Goal: Task Accomplishment & Management: Manage account settings

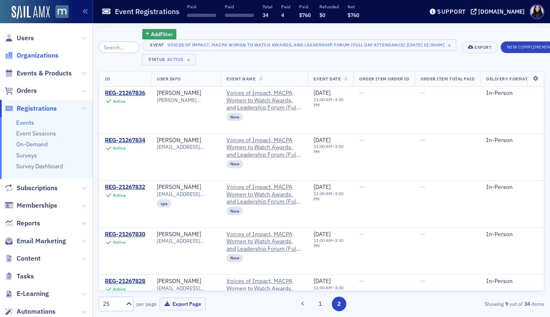
click at [45, 54] on span "Organizations" at bounding box center [38, 55] width 42 height 9
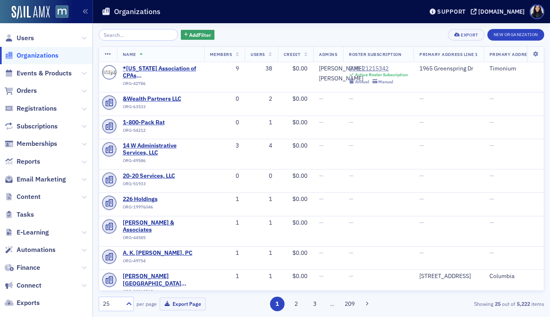
click at [130, 36] on input "search" at bounding box center [138, 35] width 79 height 12
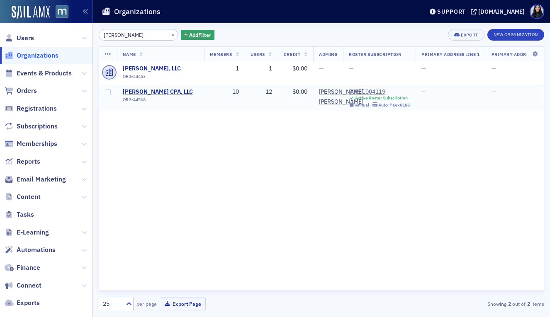
type input "[PERSON_NAME]"
click at [129, 93] on span "[PERSON_NAME] CPA, LLC" at bounding box center [160, 91] width 75 height 7
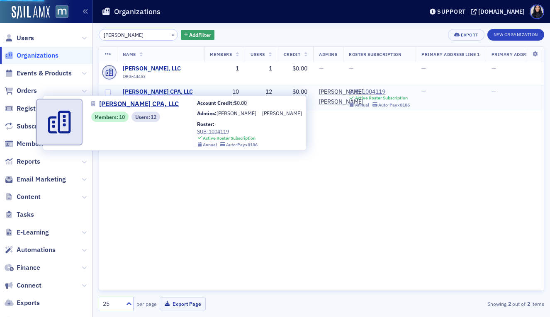
select select "US"
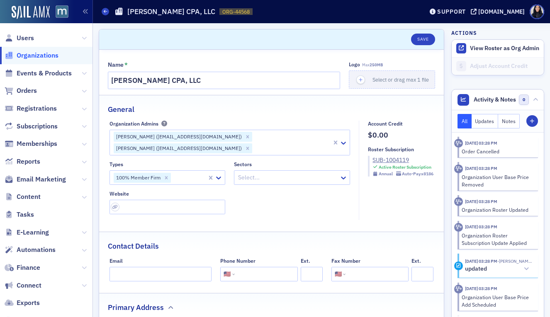
click at [278, 145] on div at bounding box center [292, 148] width 78 height 10
click at [281, 118] on fieldset "General Organization Admins Use Up and Down to choose options, press Enter to s…" at bounding box center [271, 161] width 345 height 132
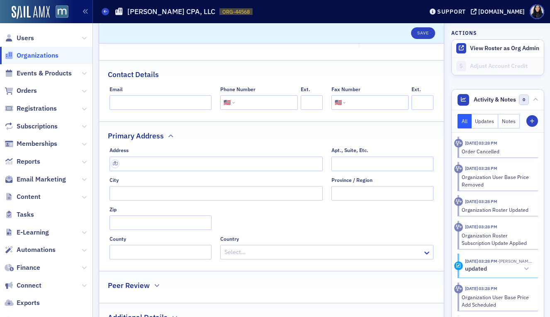
scroll to position [206, 0]
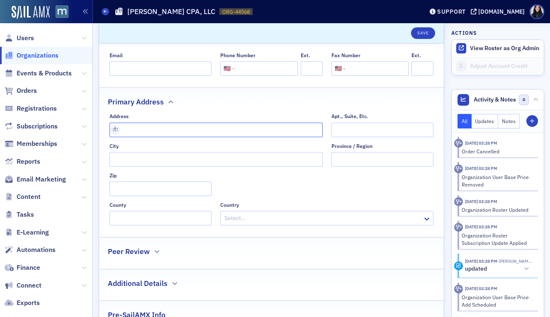
click at [167, 130] on input "text" at bounding box center [216, 130] width 213 height 15
paste input "[STREET_ADDRESS]"
type input "[STREET_ADDRESS]"
type input "[GEOGRAPHIC_DATA]"
type input "21401-3091"
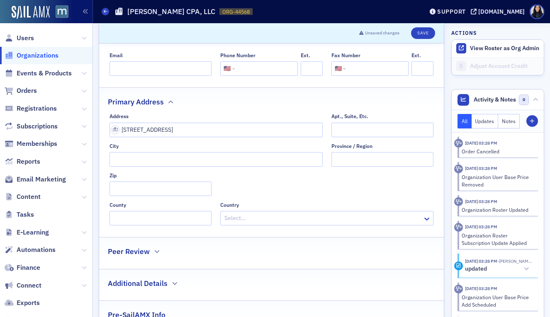
type input "[PERSON_NAME] Arundel County"
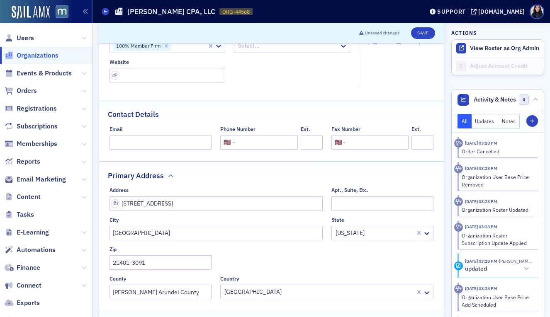
scroll to position [71, 0]
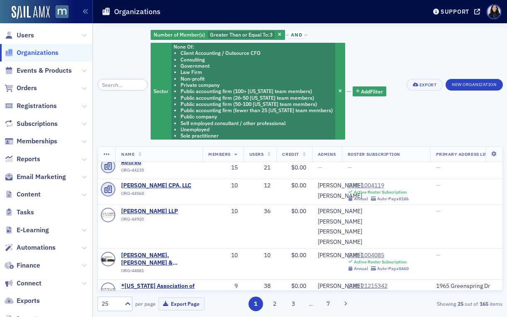
scroll to position [2, 0]
